Goal: Find contact information: Find contact information

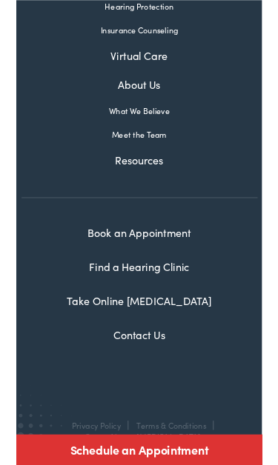
scroll to position [316, 0]
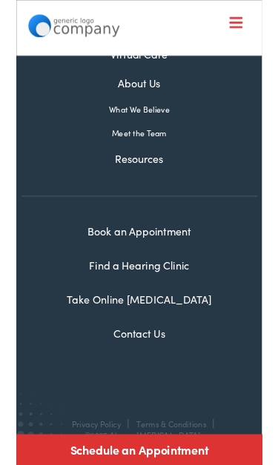
click at [153, 382] on link "Contact Us" at bounding box center [139, 376] width 59 height 16
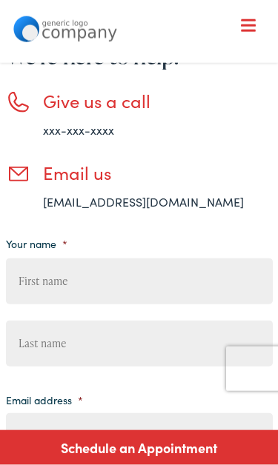
scroll to position [117, 0]
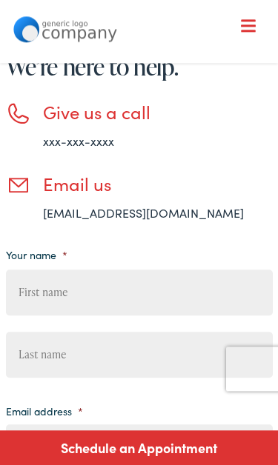
click at [253, 23] on div at bounding box center [248, 26] width 15 height 15
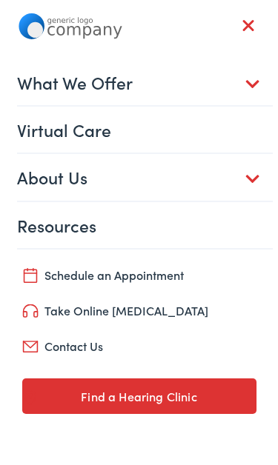
click at [84, 350] on link "Contact Us" at bounding box center [139, 346] width 234 height 21
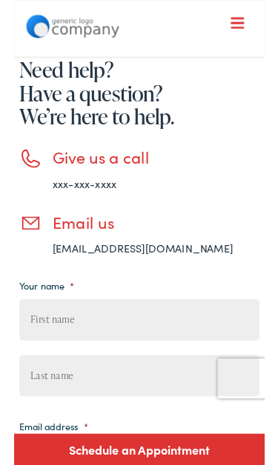
scroll to position [50, 0]
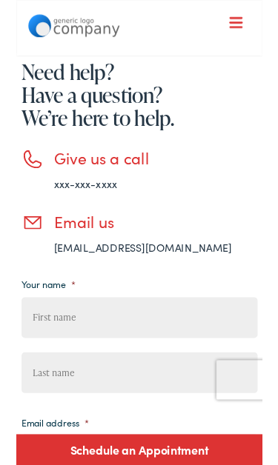
click at [110, 184] on h3 "Give us a call" at bounding box center [158, 178] width 230 height 21
click at [100, 206] on link "xxx-xxx-xxxx" at bounding box center [78, 207] width 71 height 16
